Goal: Information Seeking & Learning: Learn about a topic

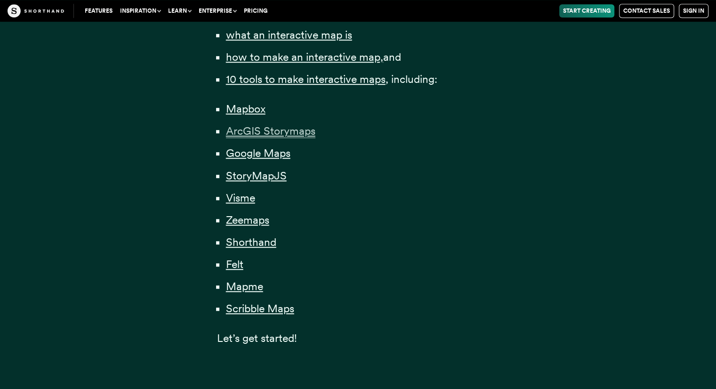
scroll to position [706, 0]
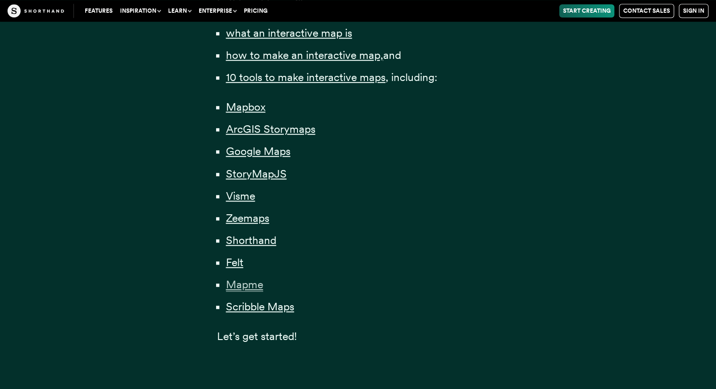
click at [244, 282] on span "Mapme" at bounding box center [244, 285] width 37 height 14
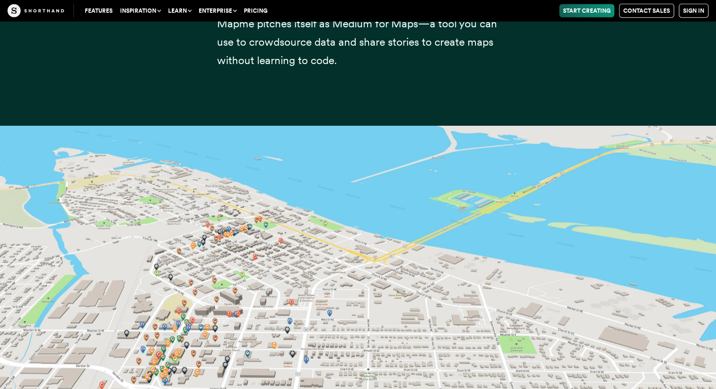
scroll to position [20082, 0]
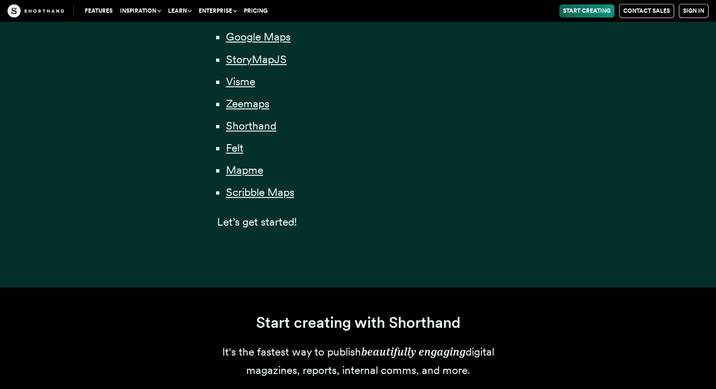
scroll to position [706, 0]
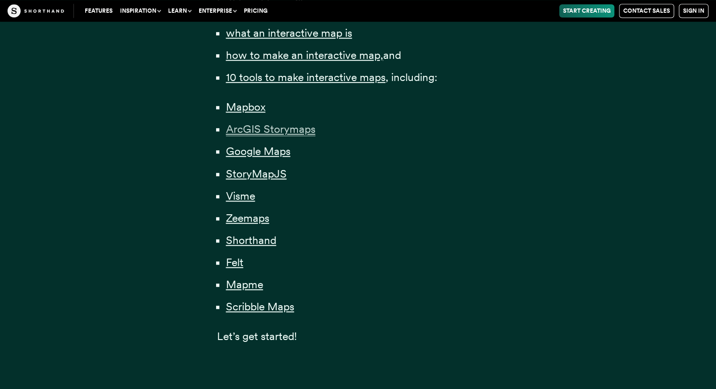
click at [259, 129] on span "ArcGIS Storymaps" at bounding box center [270, 129] width 89 height 14
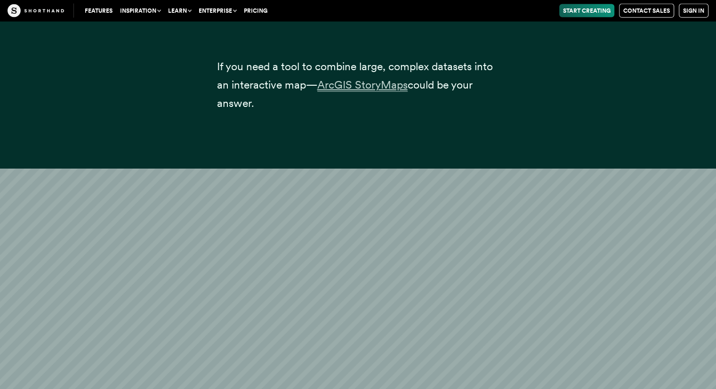
scroll to position [5931, 0]
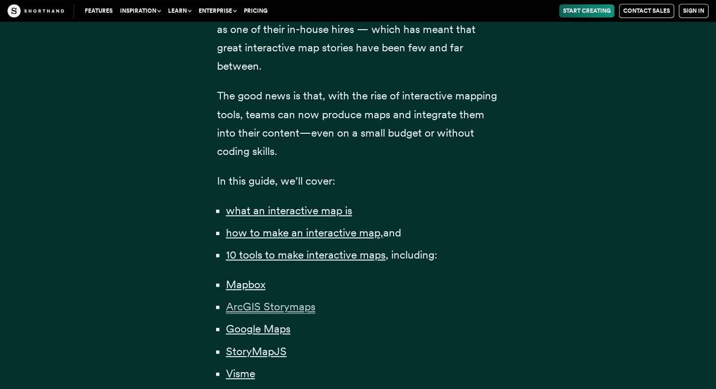
scroll to position [518, 0]
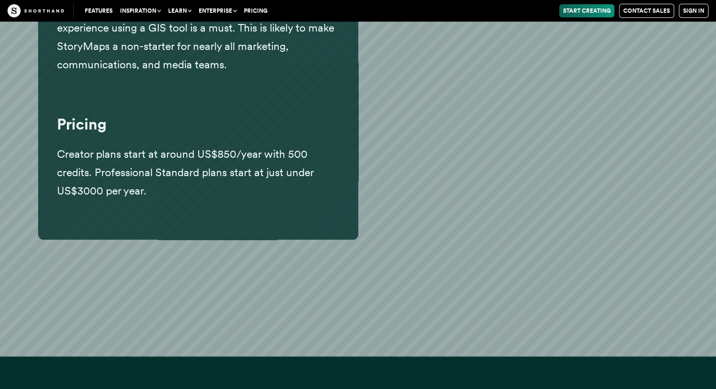
scroll to position [6893, 0]
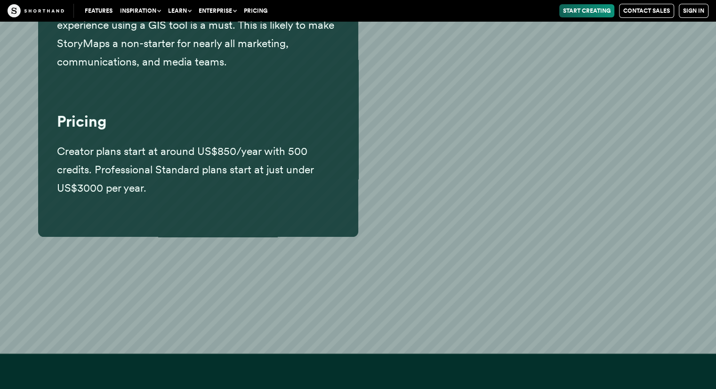
click at [590, 8] on link "Start Creating" at bounding box center [586, 10] width 55 height 13
